Goal: Information Seeking & Learning: Check status

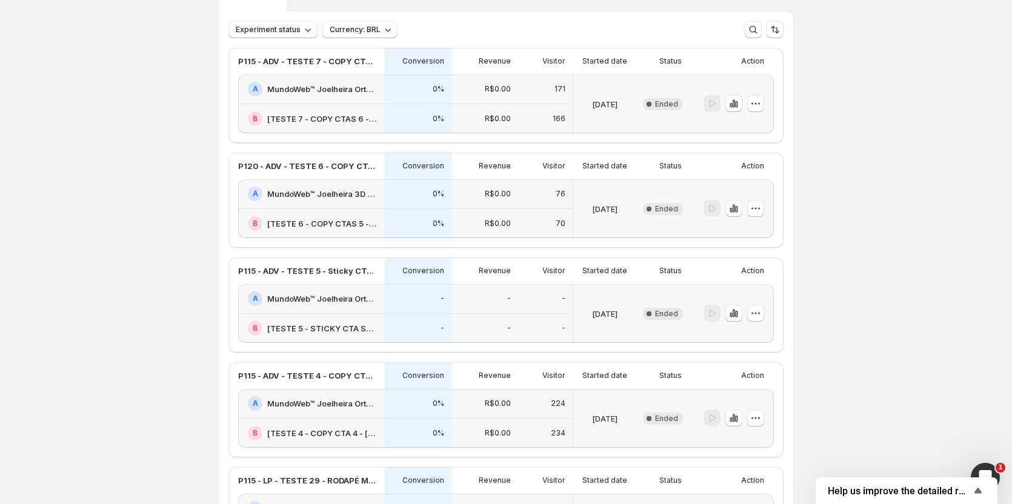
scroll to position [61, 0]
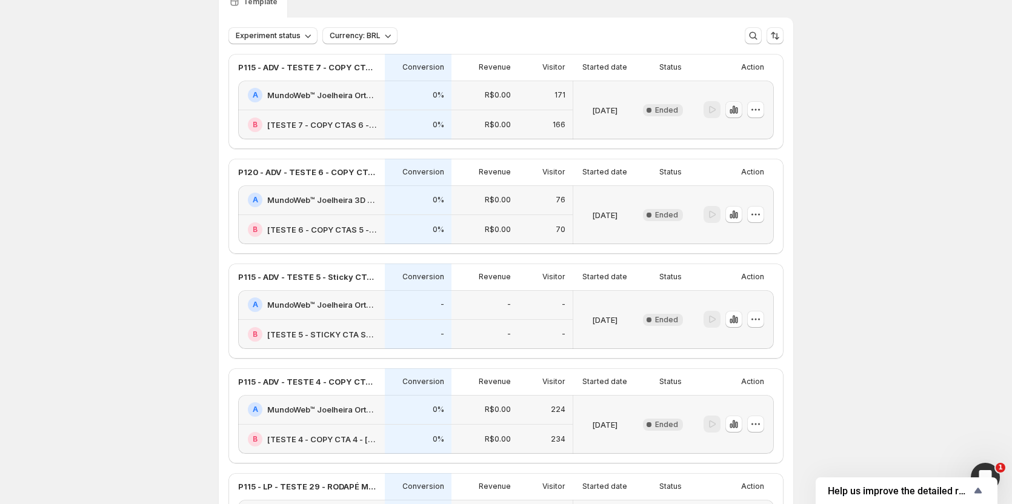
click at [740, 105] on icon "button" at bounding box center [734, 110] width 12 height 12
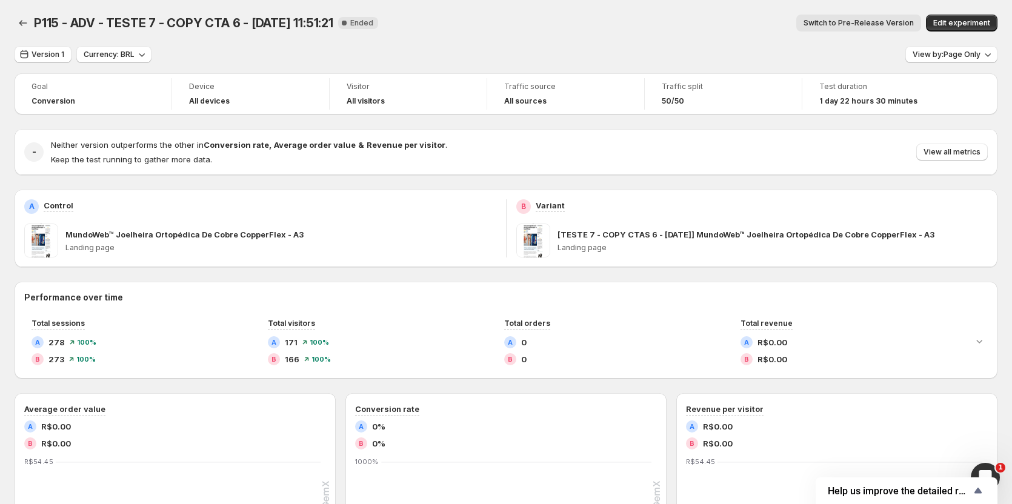
click at [871, 24] on span "Switch to Pre-Release Version" at bounding box center [859, 23] width 110 height 10
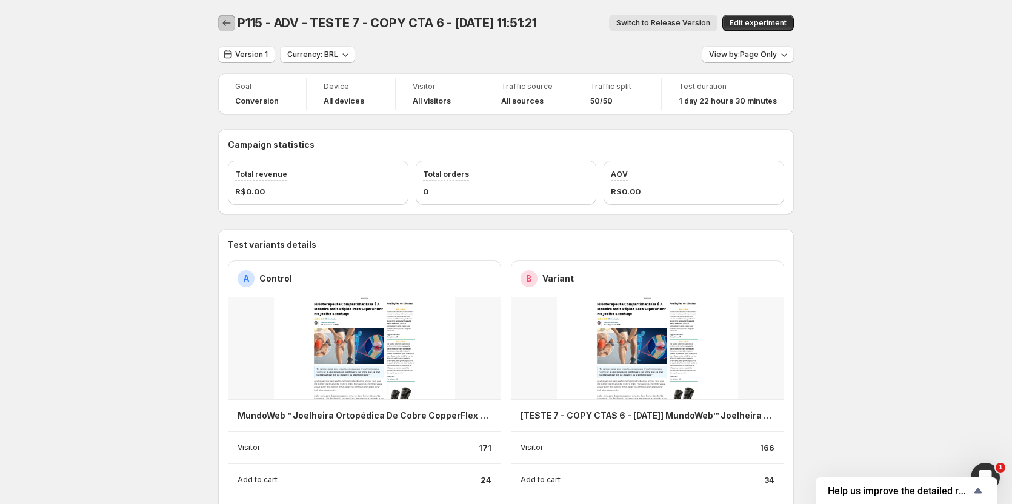
click at [227, 22] on icon "Back" at bounding box center [227, 23] width 12 height 12
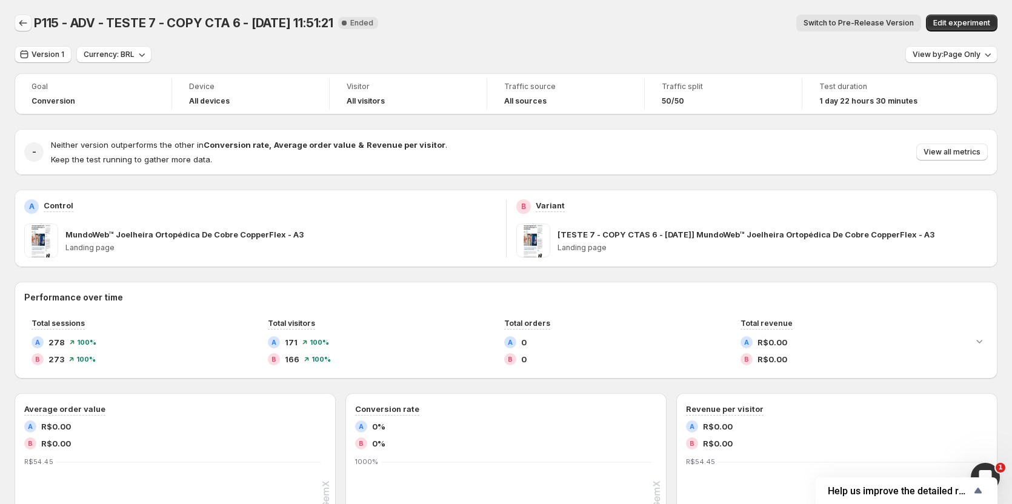
click at [19, 24] on icon "Back" at bounding box center [23, 23] width 12 height 12
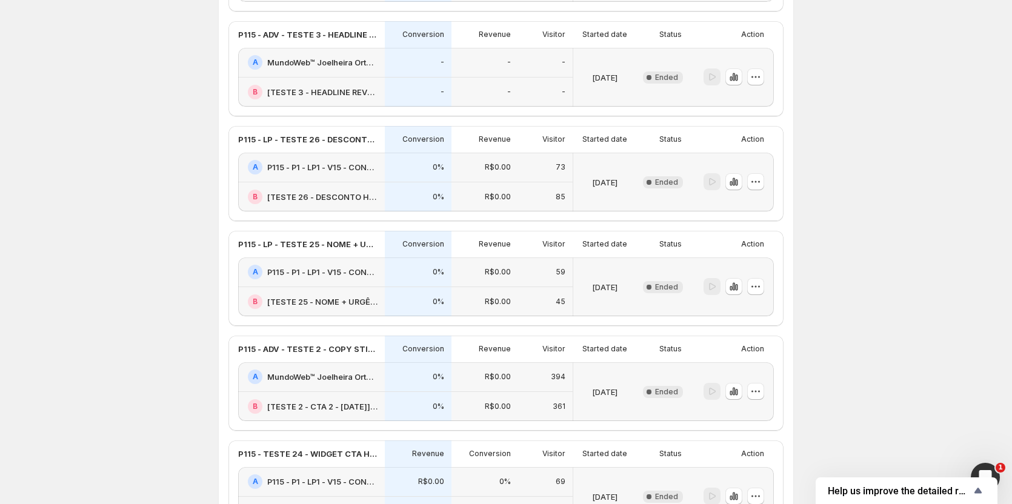
scroll to position [849, 0]
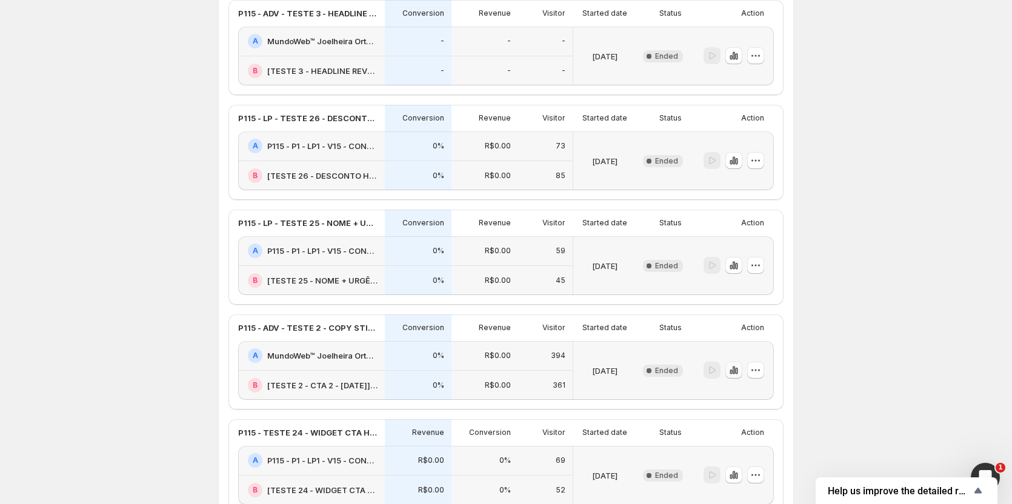
click at [736, 375] on icon "button" at bounding box center [734, 370] width 12 height 12
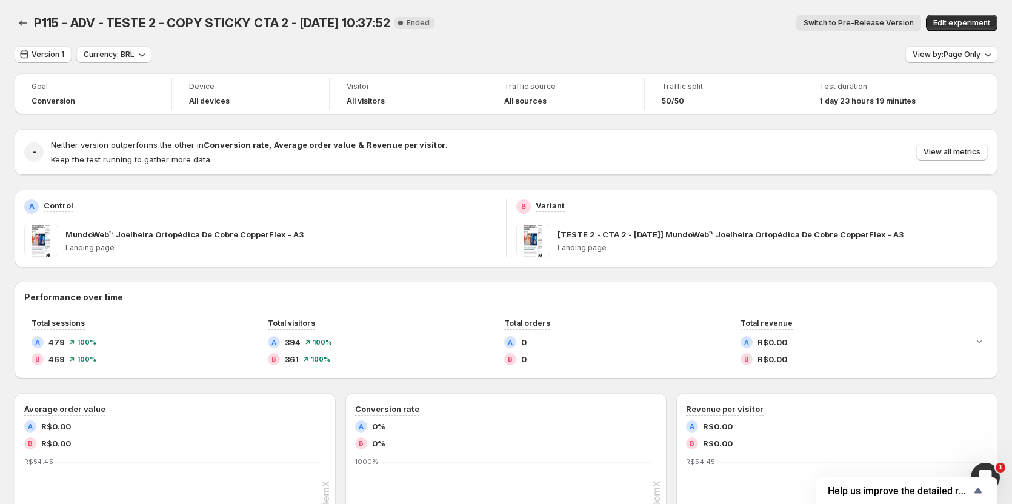
click at [879, 12] on div "P115 - ADV - TESTE 2 - COPY STICKY CTA 2 - [DATE] 10:37:52. This page is ready …" at bounding box center [506, 23] width 983 height 46
click at [879, 15] on button "Switch to Pre-Release Version" at bounding box center [858, 23] width 125 height 17
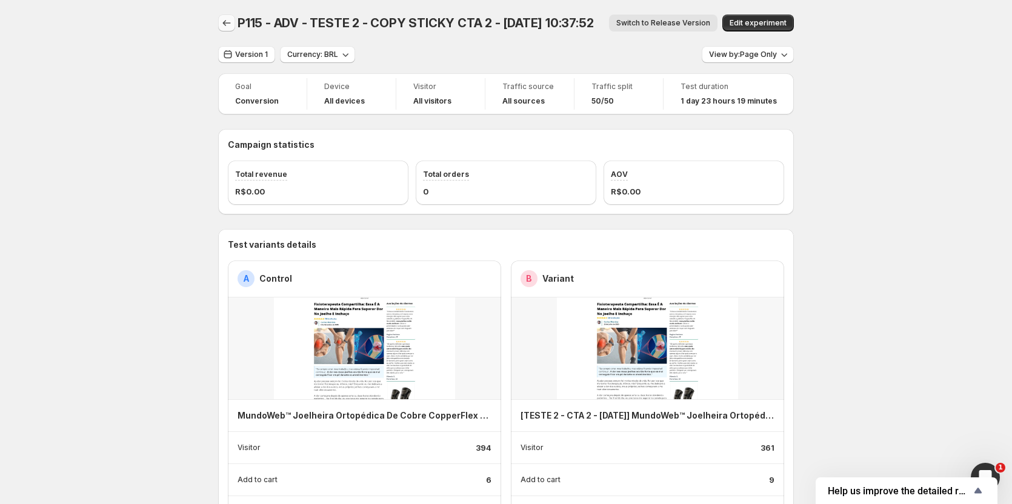
click at [225, 26] on icon "Back" at bounding box center [227, 23] width 12 height 12
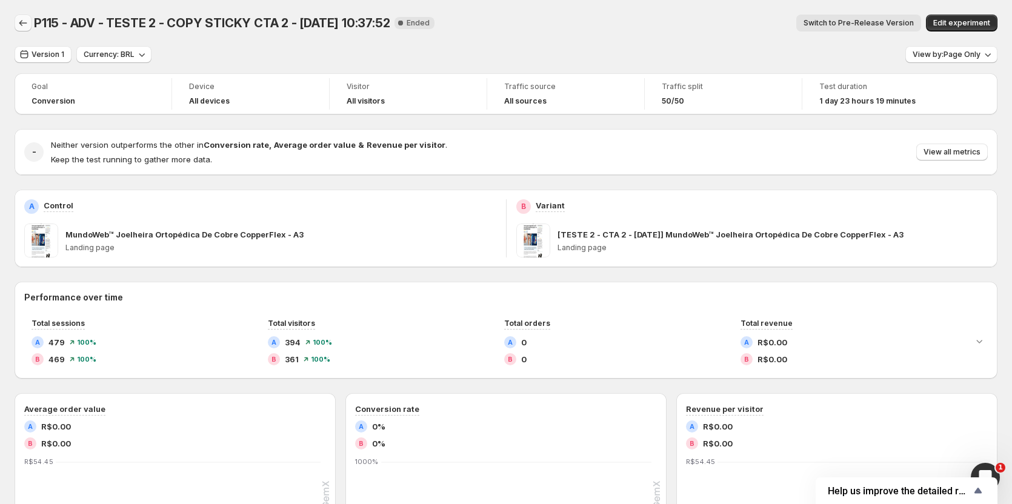
click at [20, 24] on icon "Back" at bounding box center [23, 23] width 12 height 12
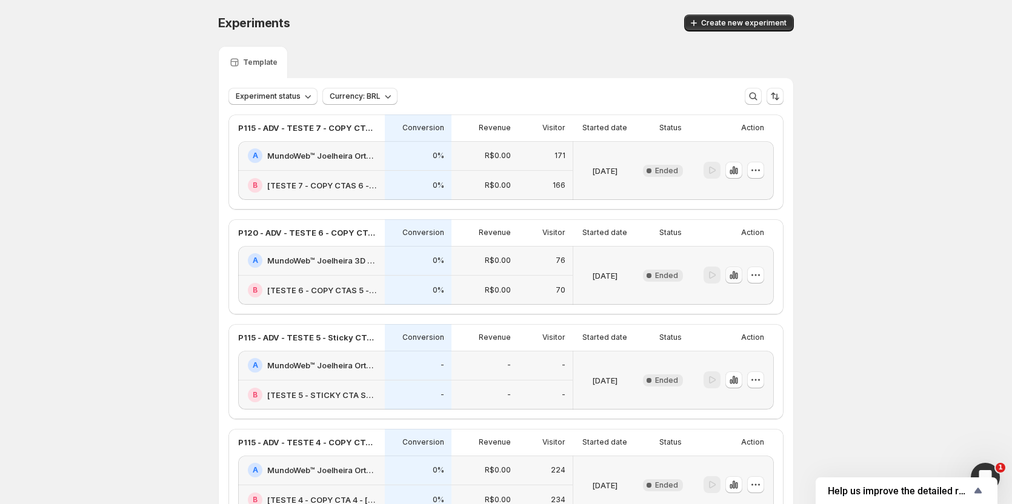
click at [735, 275] on icon "button" at bounding box center [734, 275] width 12 height 12
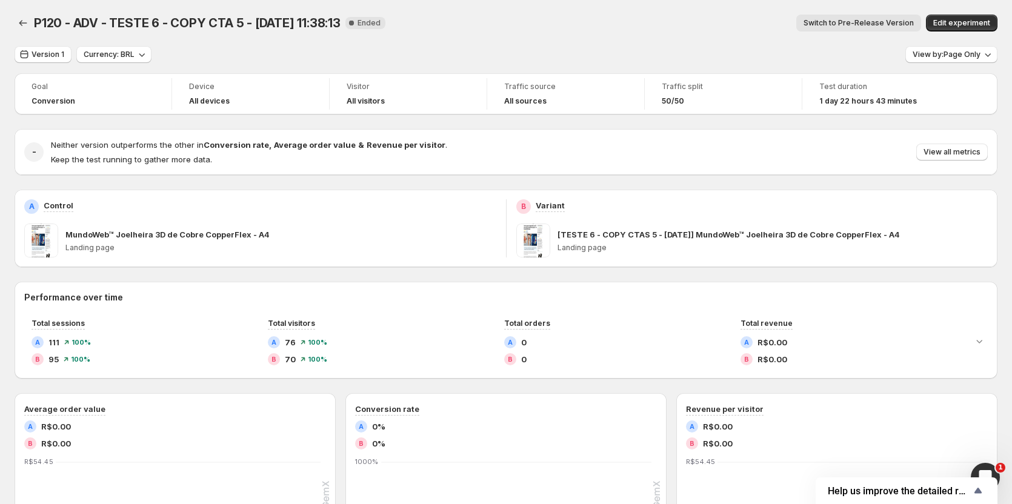
click at [905, 23] on span "Switch to Pre-Release Version" at bounding box center [859, 23] width 110 height 10
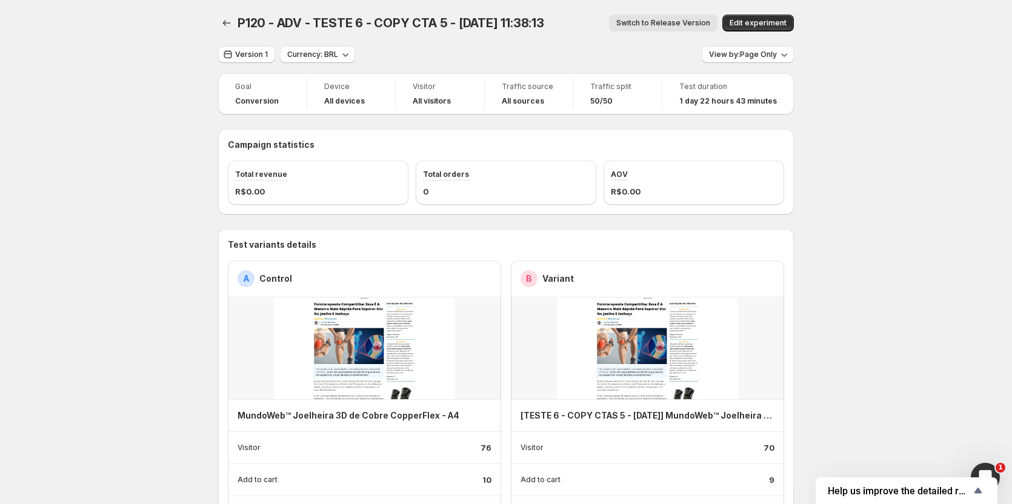
click at [663, 15] on button "Switch to Release Version" at bounding box center [663, 23] width 108 height 17
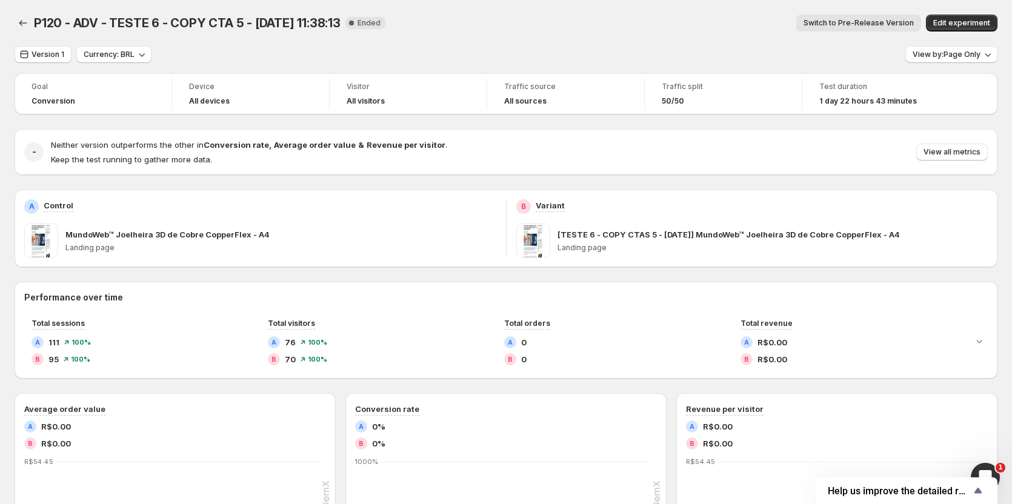
click at [911, 28] on button "Switch to Pre-Release Version" at bounding box center [858, 23] width 125 height 17
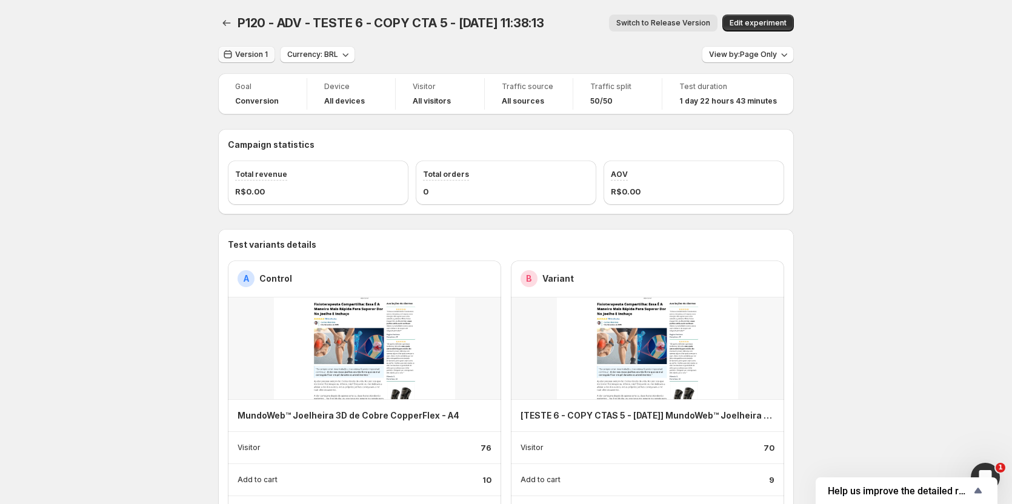
click at [264, 56] on span "Version 1" at bounding box center [251, 55] width 33 height 10
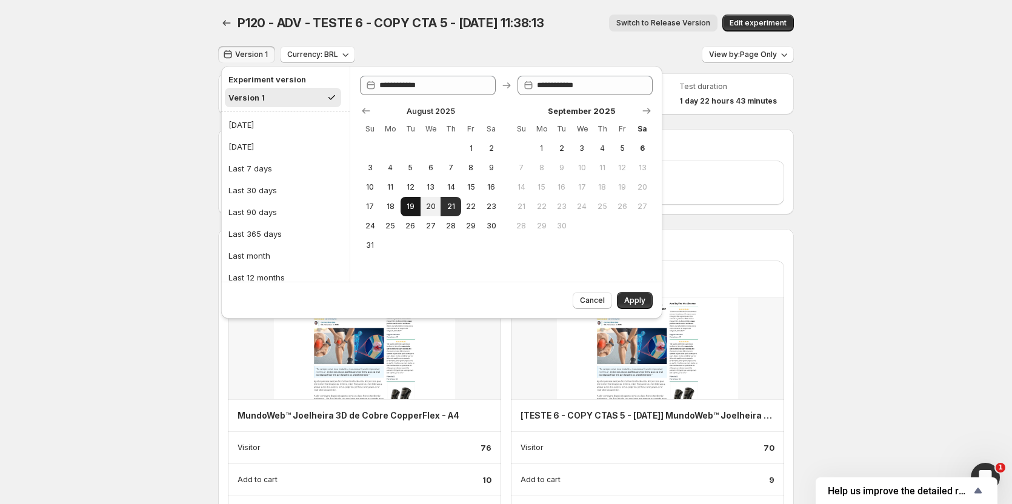
click at [415, 209] on span "19" at bounding box center [411, 207] width 10 height 10
type input "**********"
click at [638, 302] on span "Apply" at bounding box center [634, 301] width 21 height 10
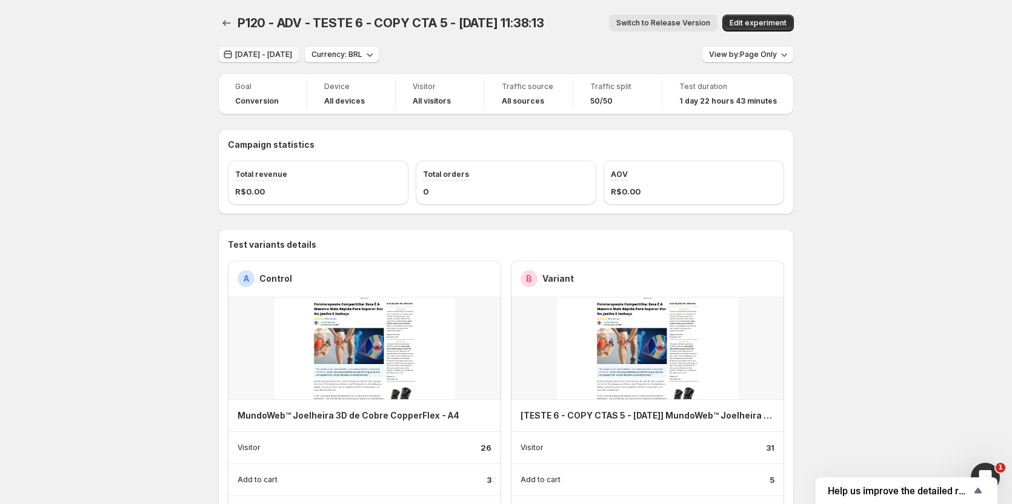
click at [275, 50] on span "[DATE] - [DATE]" at bounding box center [263, 55] width 57 height 10
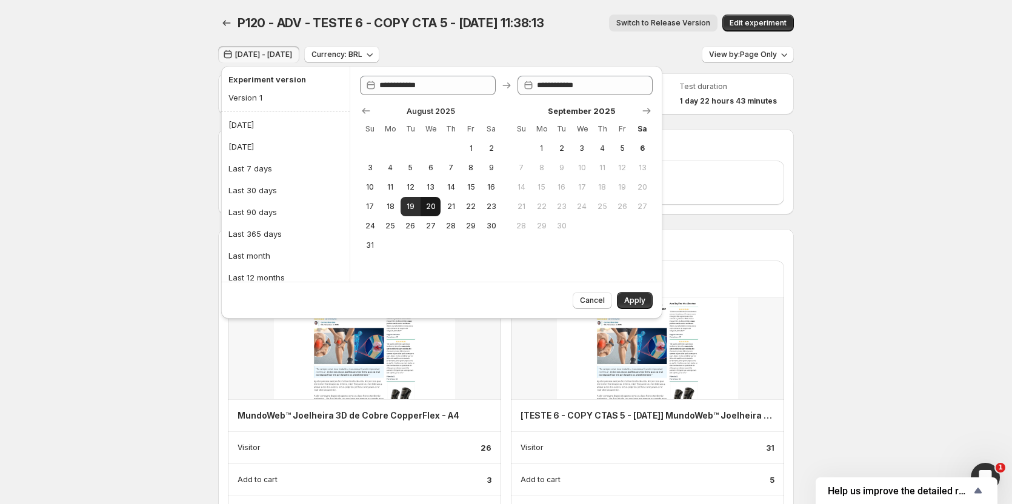
click at [427, 205] on span "20" at bounding box center [431, 207] width 10 height 10
type input "**********"
click at [427, 205] on span "20" at bounding box center [431, 207] width 10 height 10
type input "**********"
click at [629, 298] on span "Apply" at bounding box center [634, 301] width 21 height 10
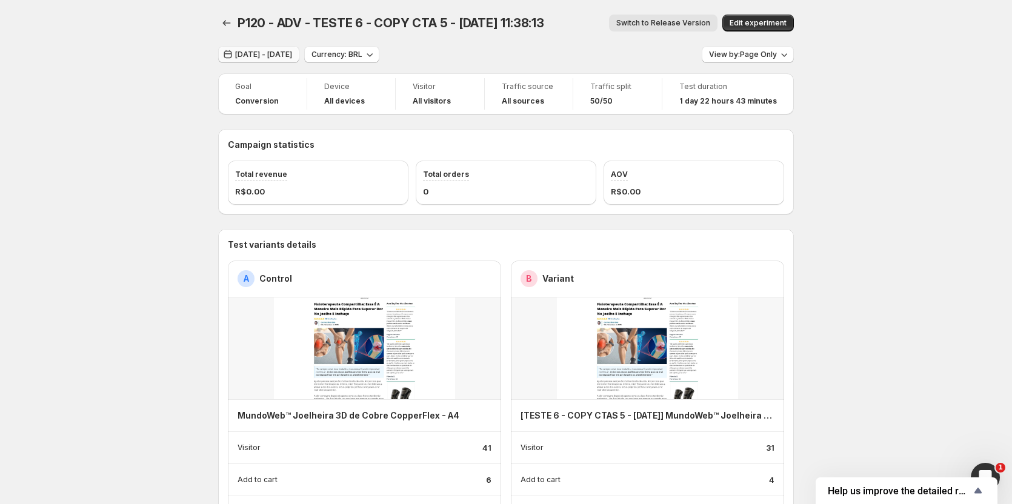
click at [275, 53] on span "[DATE] - [DATE]" at bounding box center [263, 55] width 57 height 10
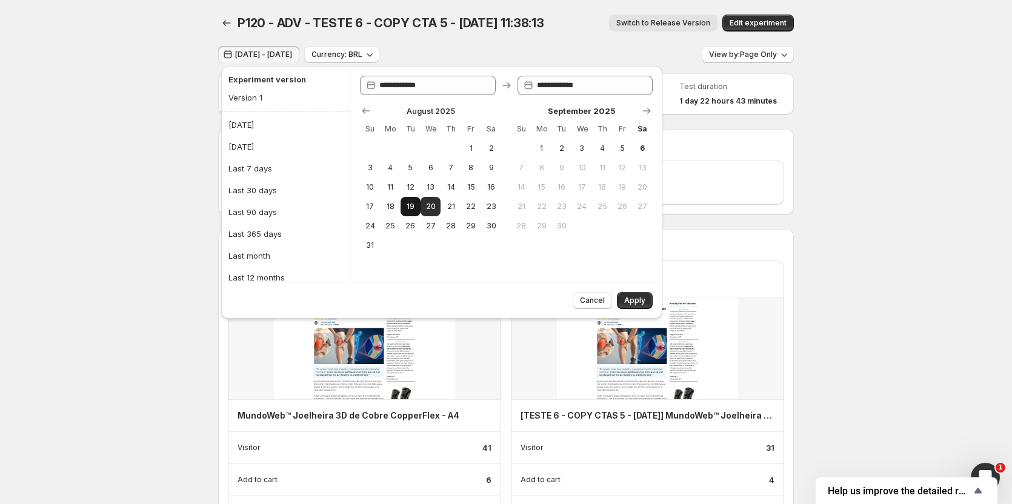
click at [415, 209] on span "19" at bounding box center [411, 207] width 10 height 10
type input "**********"
click at [415, 209] on span "19" at bounding box center [411, 207] width 10 height 10
click at [637, 302] on span "Apply" at bounding box center [634, 301] width 21 height 10
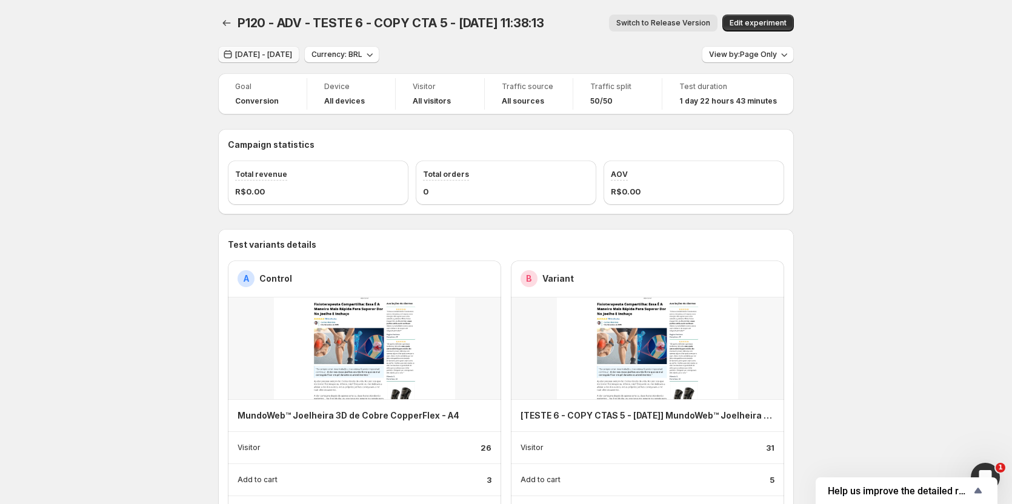
click at [239, 53] on span "[DATE] - [DATE]" at bounding box center [263, 55] width 57 height 10
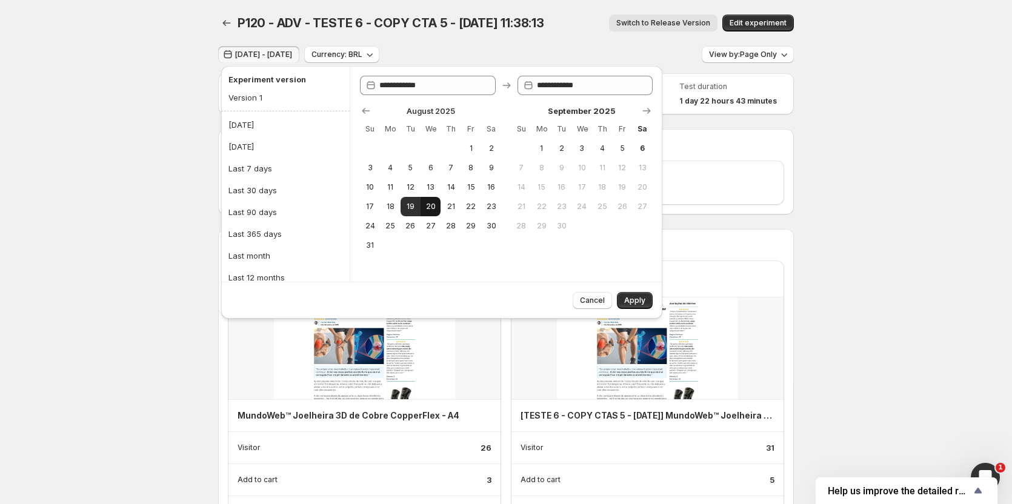
click at [425, 209] on button "20" at bounding box center [431, 206] width 20 height 19
type input "**********"
click at [425, 209] on button "20" at bounding box center [431, 206] width 20 height 19
type input "**********"
click at [632, 305] on span "Apply" at bounding box center [634, 301] width 21 height 10
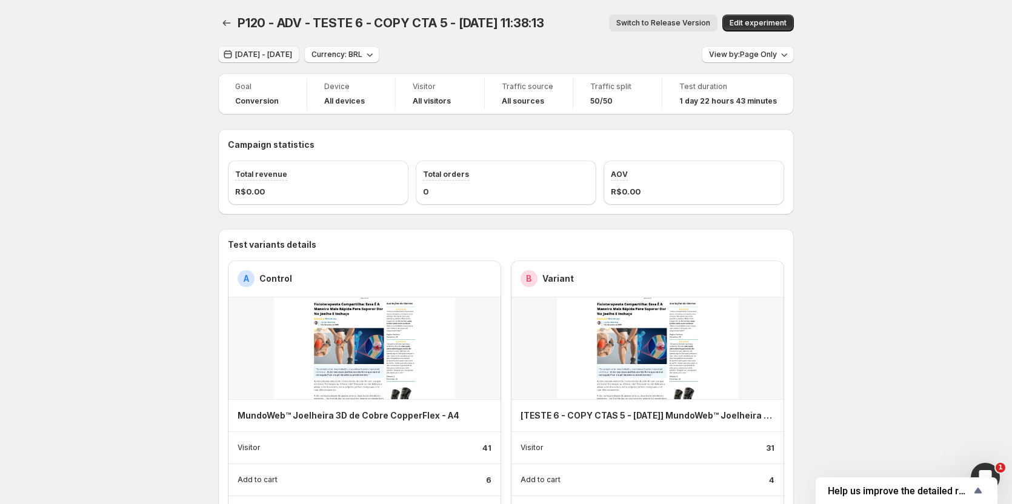
click at [253, 62] on button "[DATE] - [DATE]" at bounding box center [258, 54] width 81 height 17
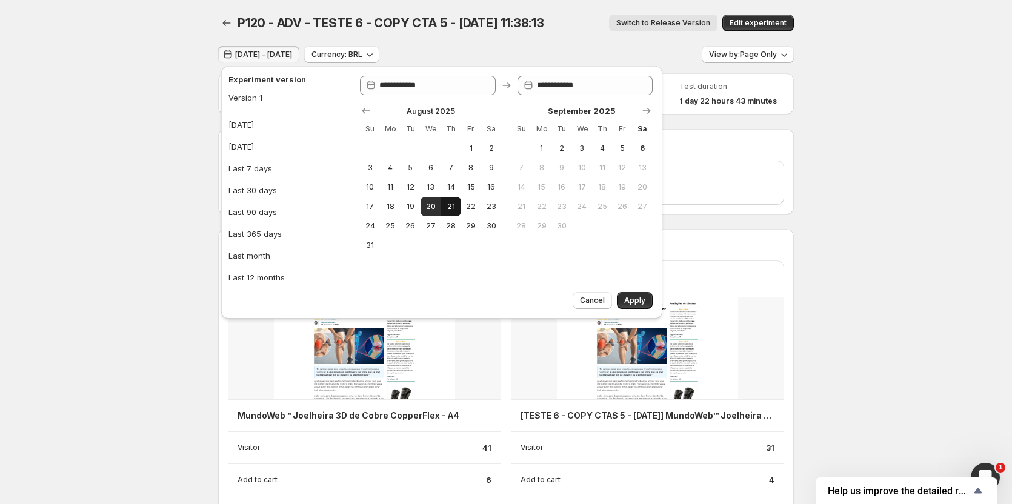
click at [444, 205] on button "21" at bounding box center [451, 206] width 20 height 19
type input "**********"
click at [444, 205] on button "21" at bounding box center [451, 206] width 20 height 19
type input "**********"
click at [625, 296] on button "Apply" at bounding box center [635, 300] width 36 height 17
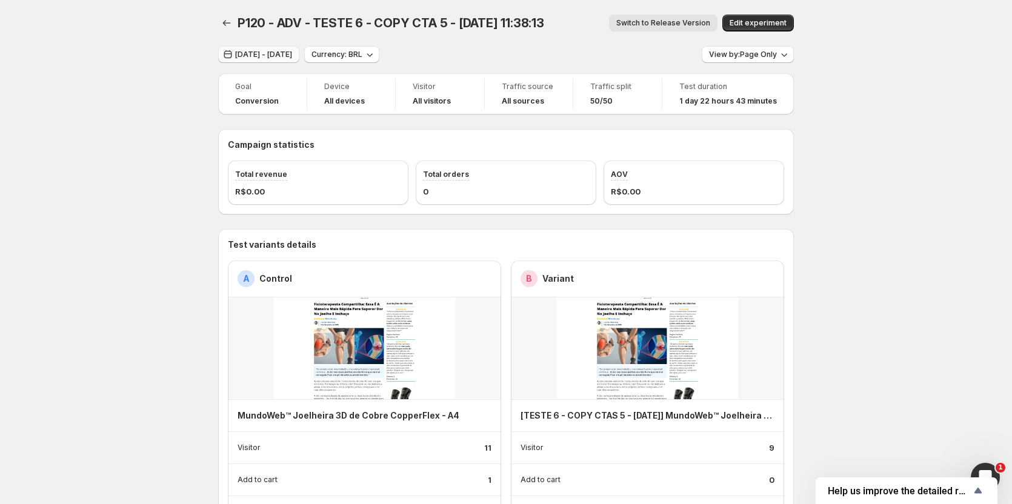
click at [279, 57] on span "[DATE] - [DATE]" at bounding box center [263, 55] width 57 height 10
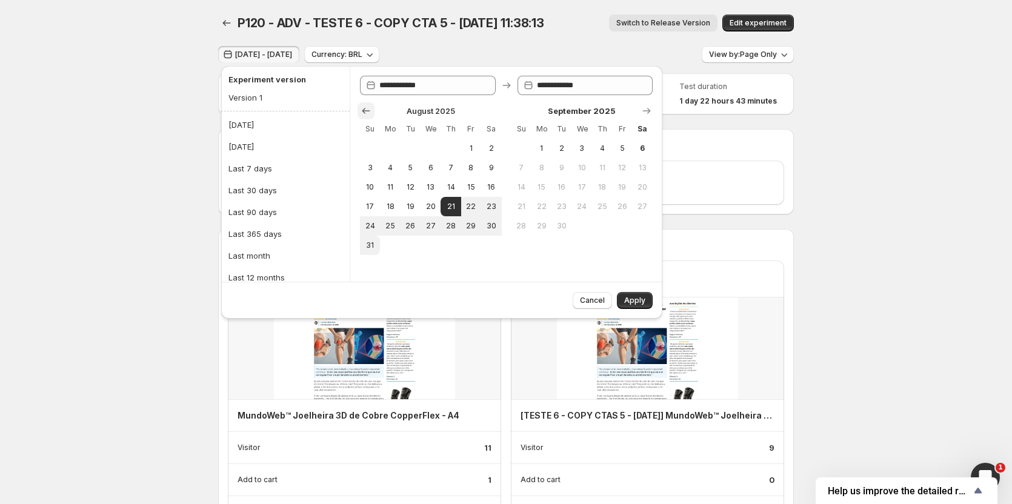
click at [359, 105] on button "Show previous month, July 2025" at bounding box center [366, 110] width 17 height 17
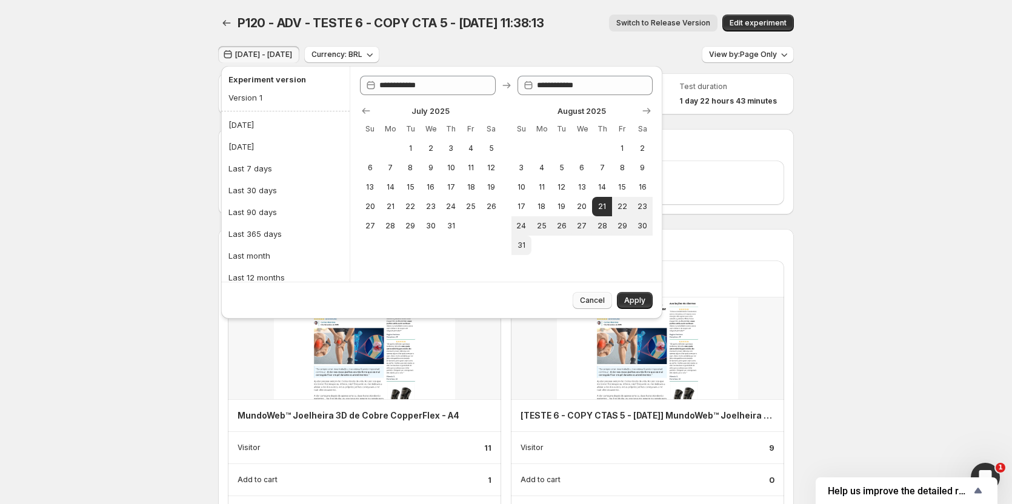
click at [604, 304] on span "Cancel" at bounding box center [592, 301] width 25 height 10
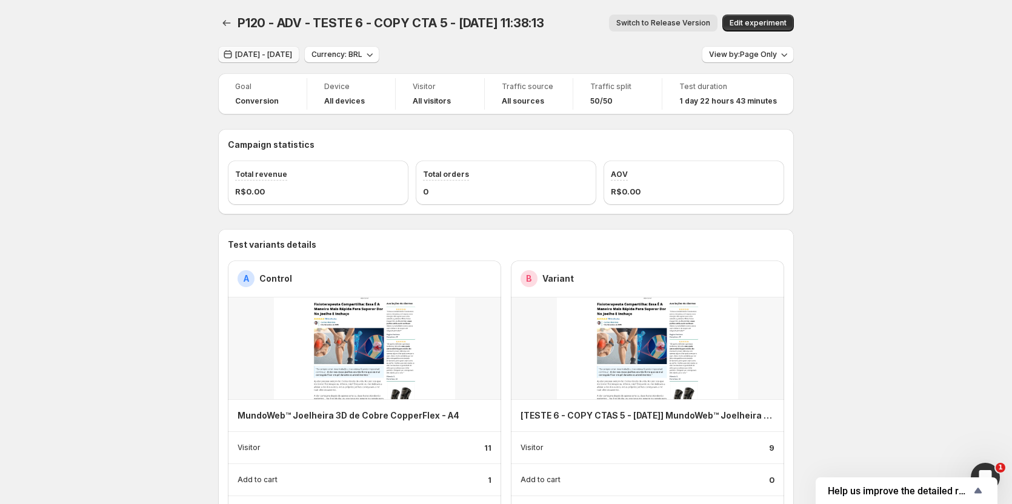
click at [254, 52] on span "[DATE] - [DATE]" at bounding box center [263, 55] width 57 height 10
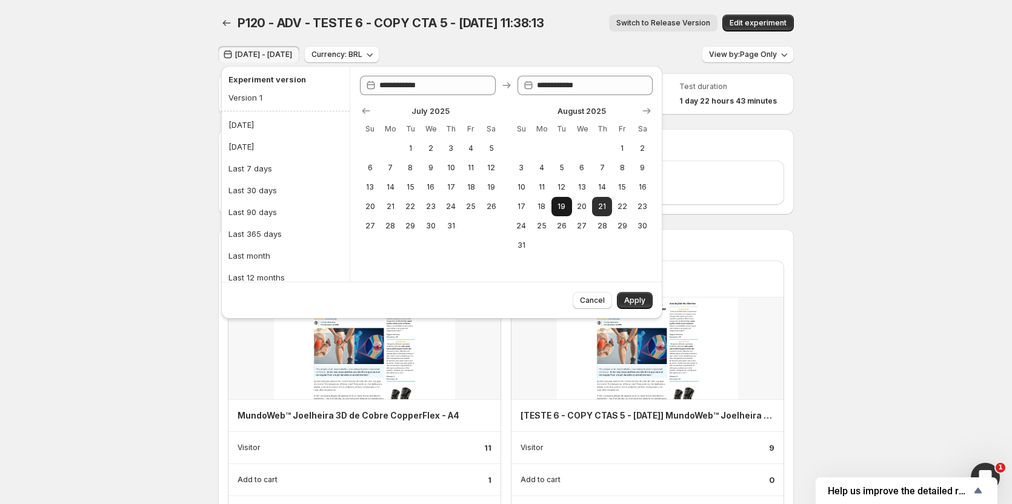
click at [568, 205] on button "19" at bounding box center [562, 206] width 20 height 19
type input "**********"
click at [642, 309] on button "Apply" at bounding box center [635, 300] width 36 height 17
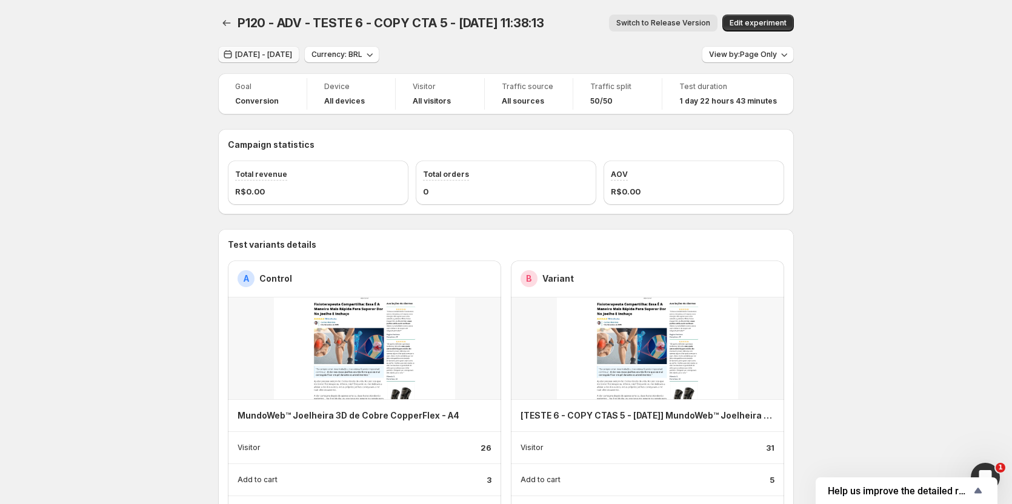
click at [292, 54] on span "[DATE] - [DATE]" at bounding box center [263, 55] width 57 height 10
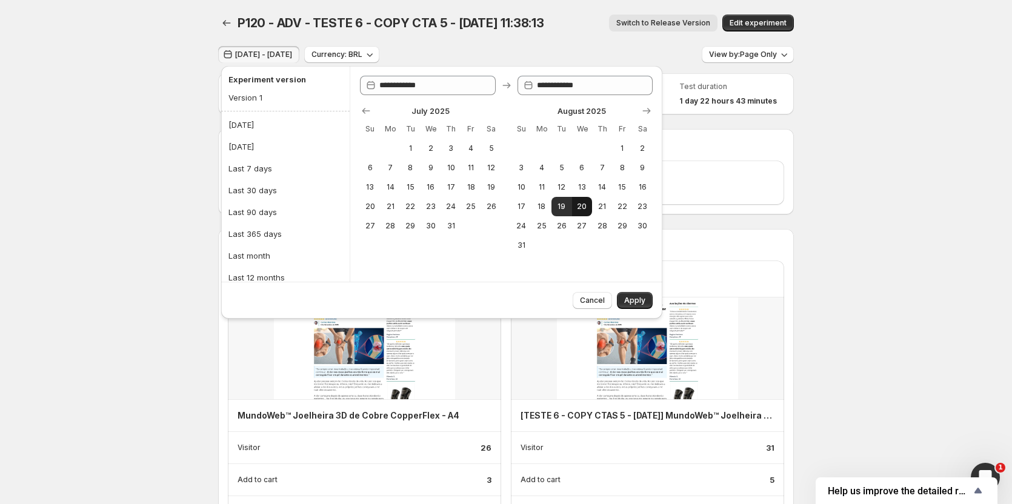
click at [578, 207] on span "20" at bounding box center [582, 207] width 10 height 10
type input "**********"
click at [581, 210] on span "20" at bounding box center [582, 207] width 10 height 10
type input "**********"
click at [636, 298] on span "Apply" at bounding box center [634, 301] width 21 height 10
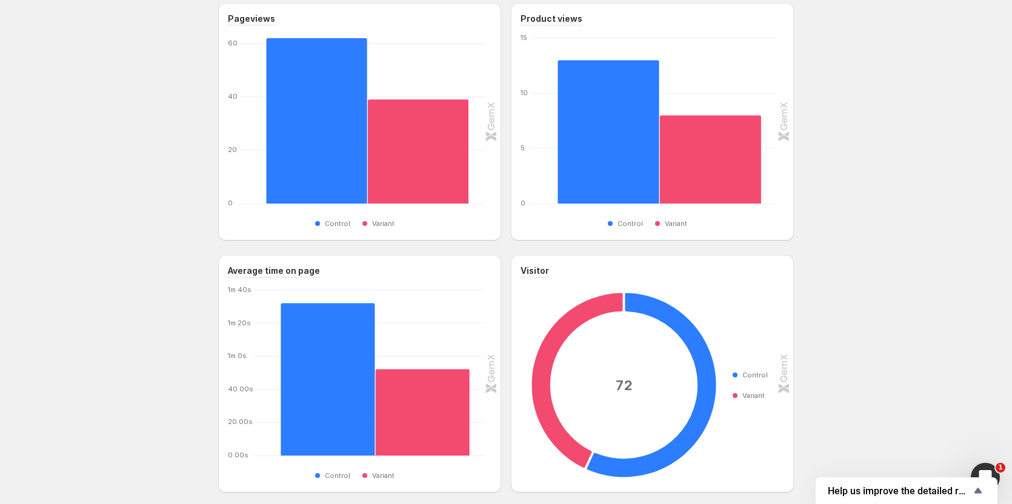
scroll to position [1091, 0]
